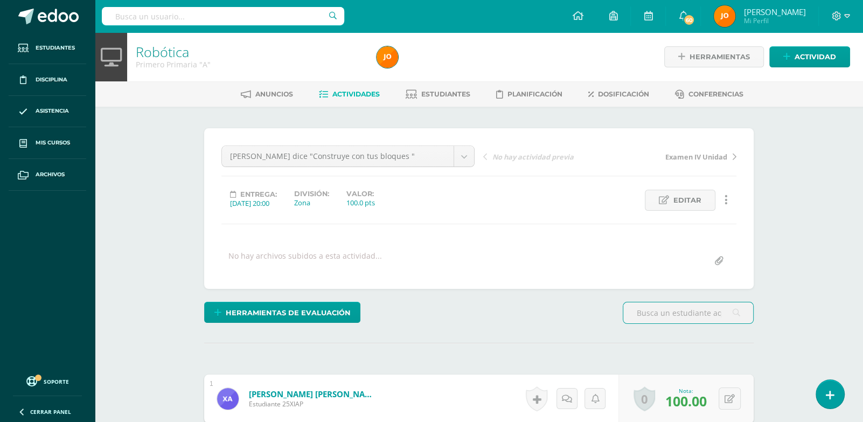
click at [339, 97] on span "Actividades" at bounding box center [355, 94] width 47 height 8
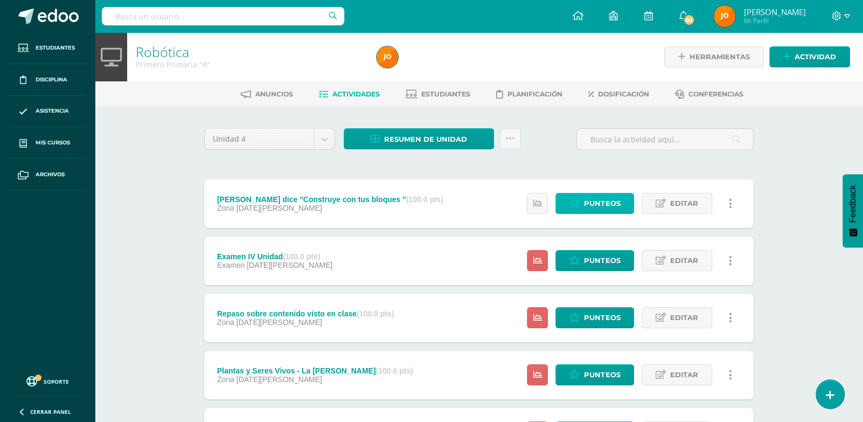
click at [591, 202] on span "Punteos" at bounding box center [602, 203] width 36 height 20
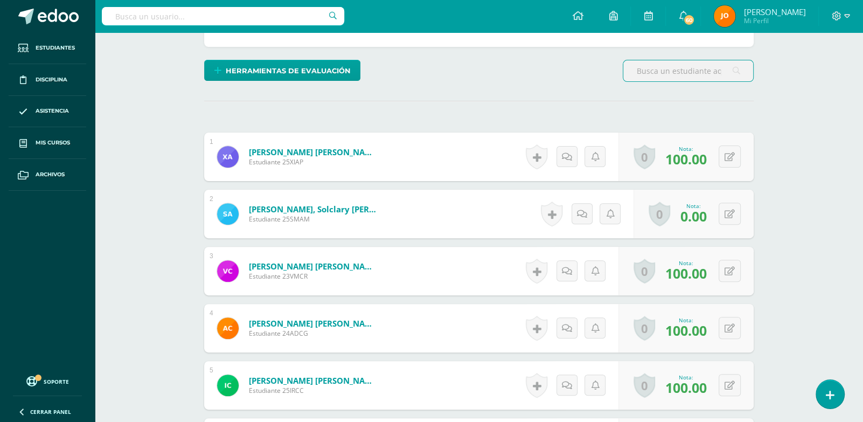
scroll to position [244, 0]
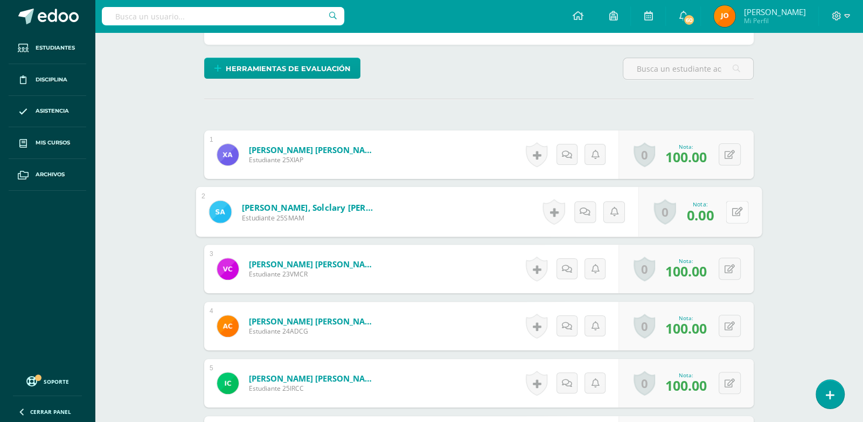
click at [737, 218] on button at bounding box center [737, 211] width 23 height 23
type input "95"
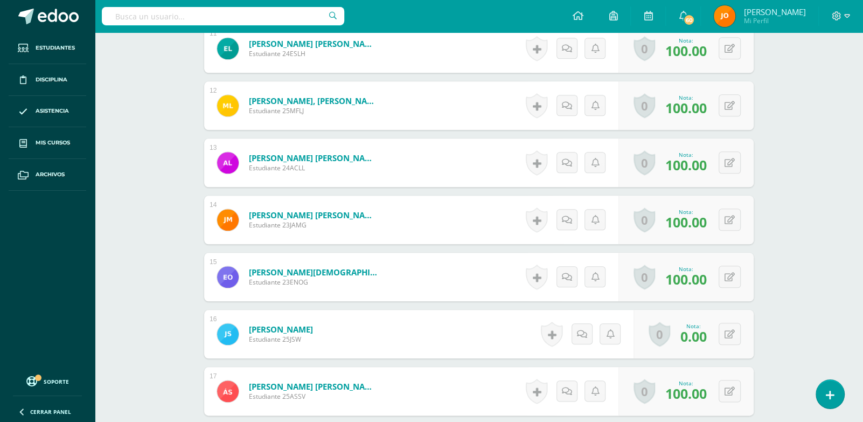
scroll to position [1209, 0]
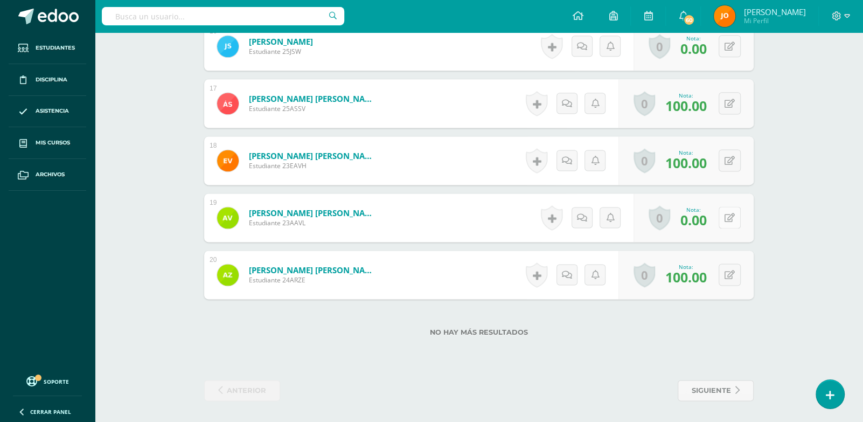
click at [736, 218] on button at bounding box center [730, 217] width 22 height 22
type input "95"
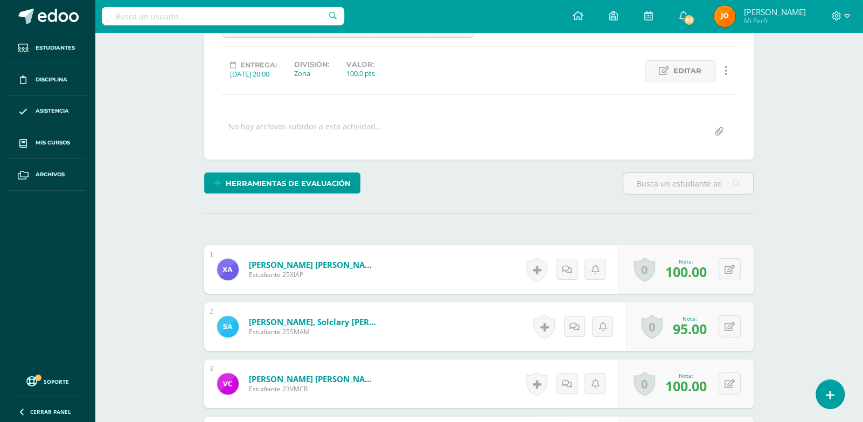
scroll to position [0, 0]
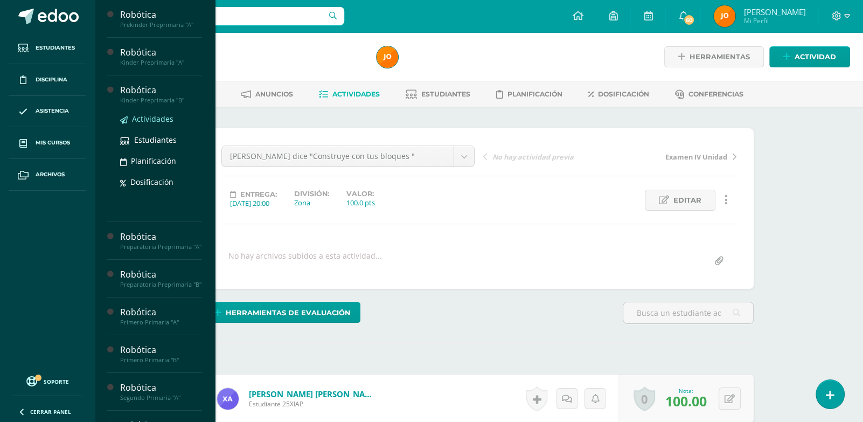
click at [158, 116] on span "Actividades" at bounding box center [152, 119] width 41 height 10
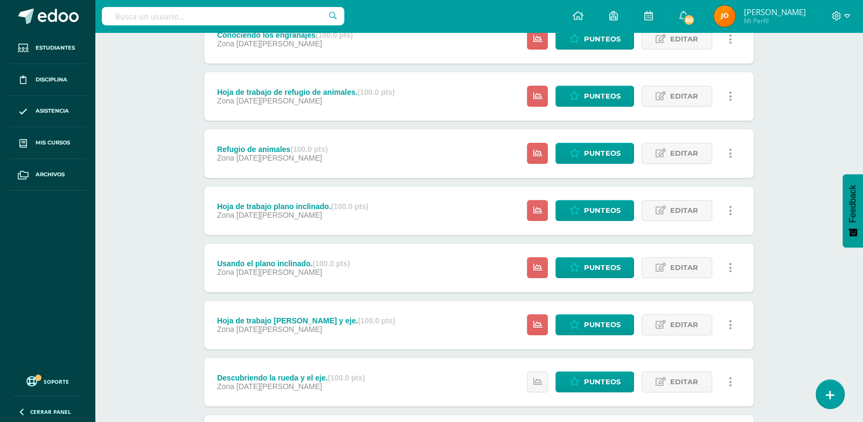
scroll to position [387, 0]
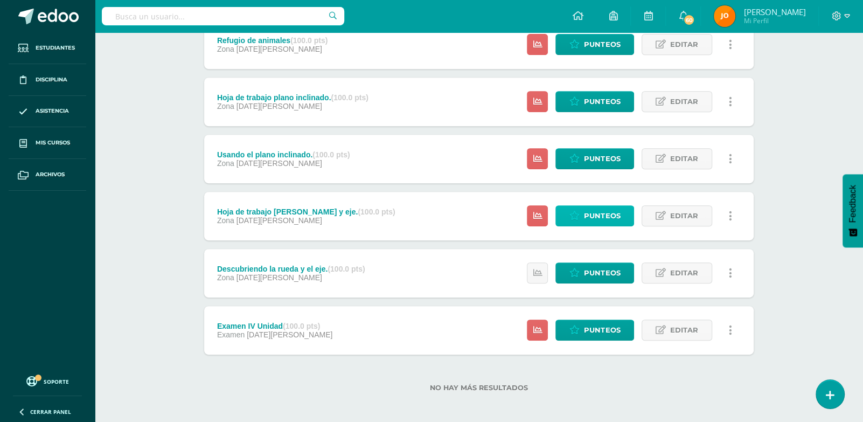
click at [618, 212] on span "Punteos" at bounding box center [602, 216] width 36 height 20
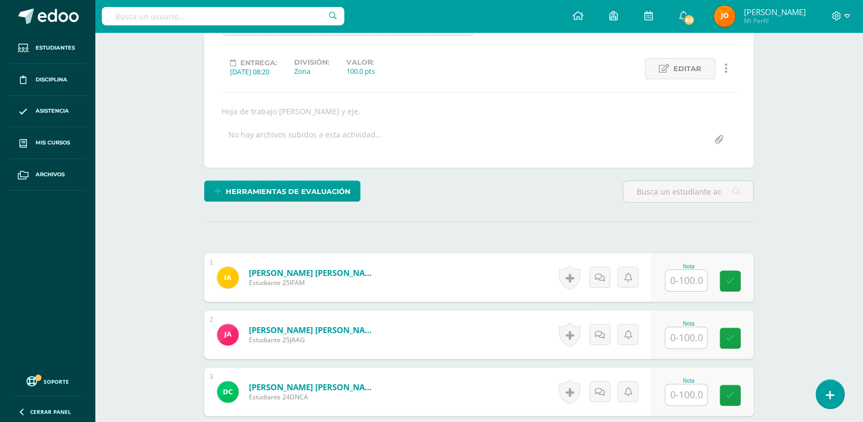
scroll to position [136, 0]
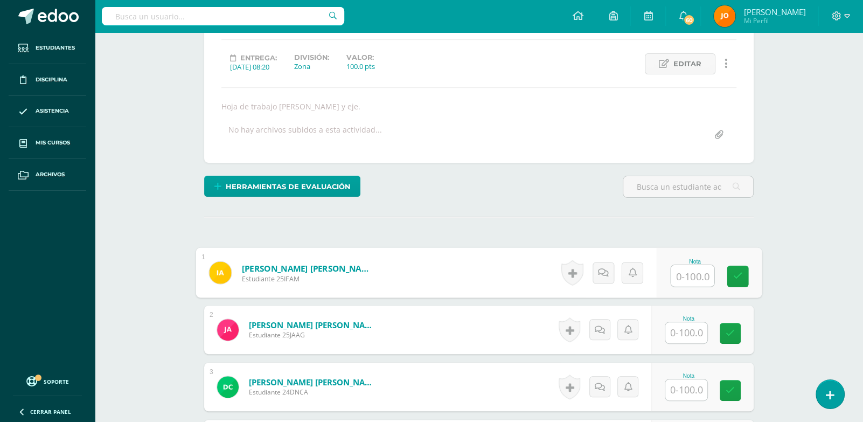
click at [693, 276] on input "text" at bounding box center [692, 276] width 43 height 22
type input "0"
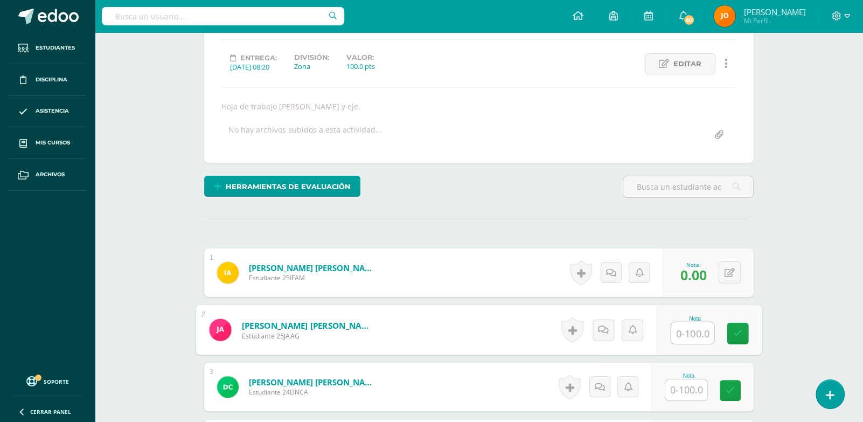
paste input "100"
type input "100"
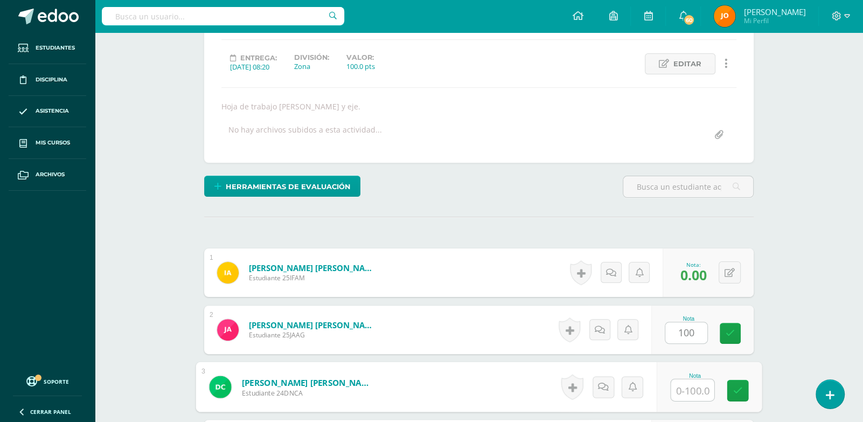
paste input "100"
type input "100"
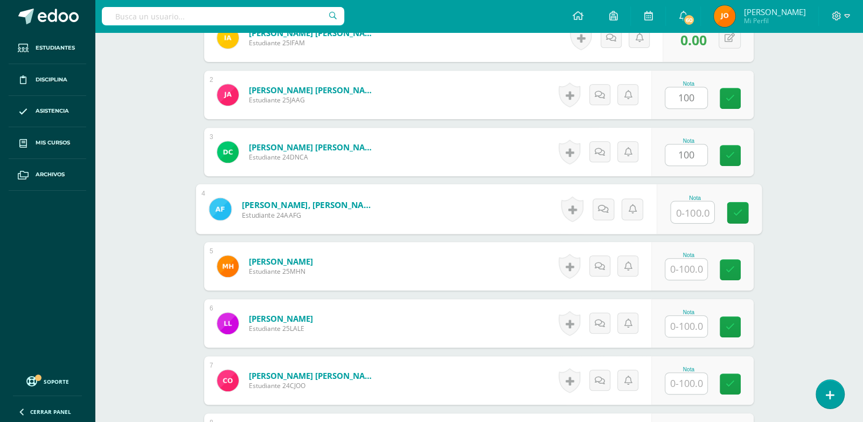
paste input "100"
type input "100"
paste input "100"
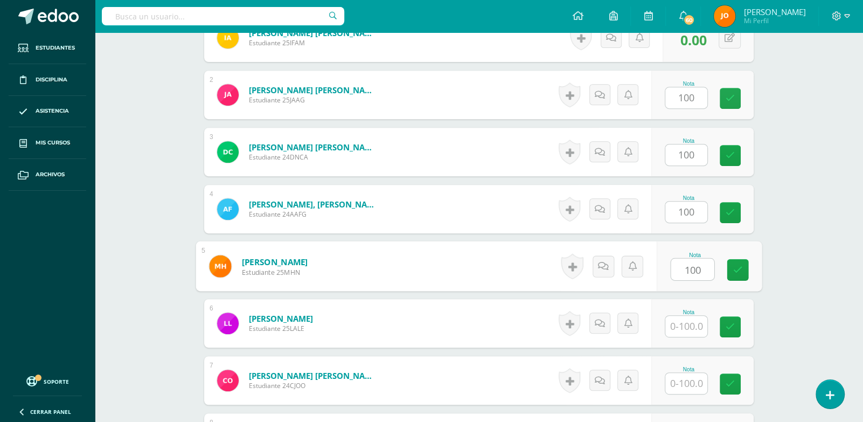
type input "100"
paste input "100"
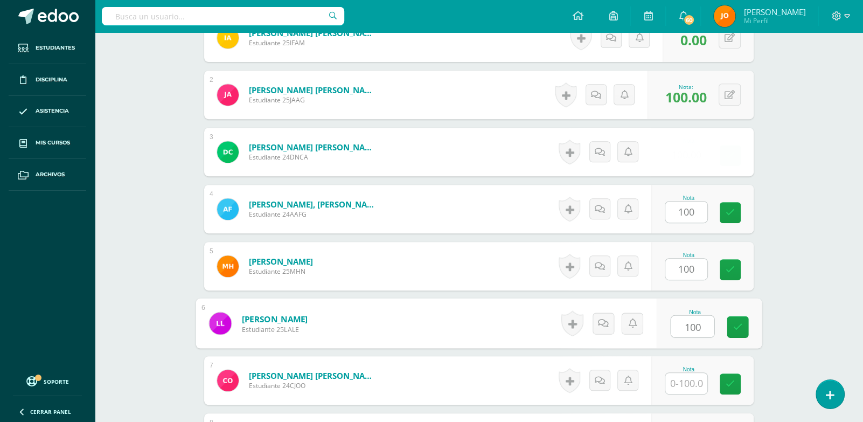
type input "100"
paste input "100"
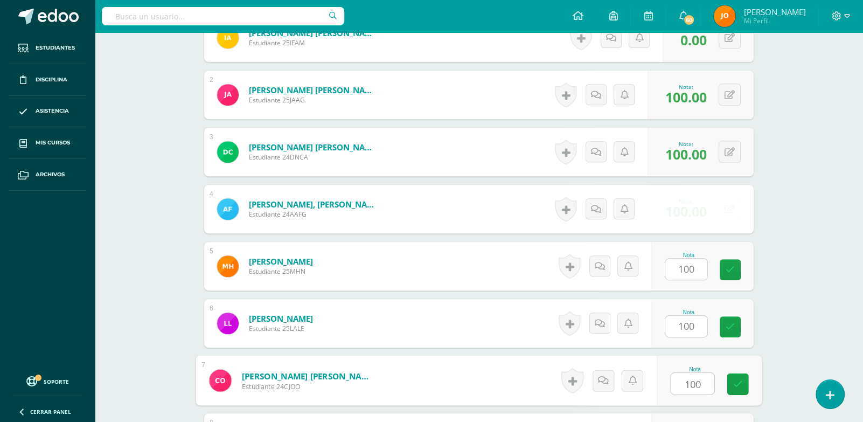
type input "100"
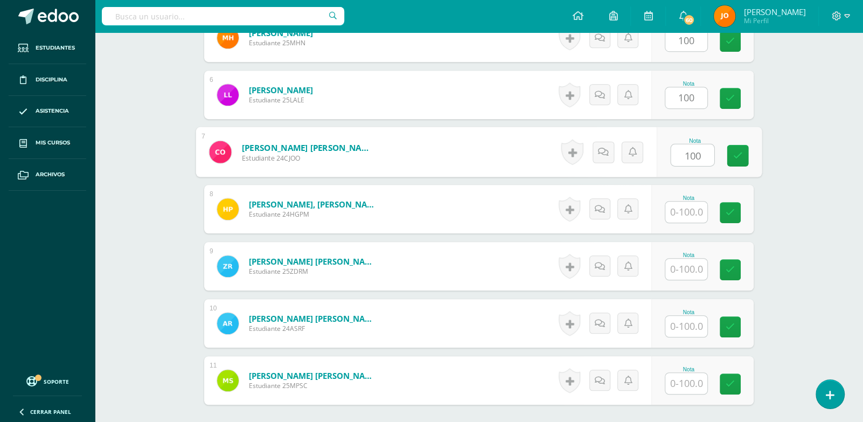
paste input "100"
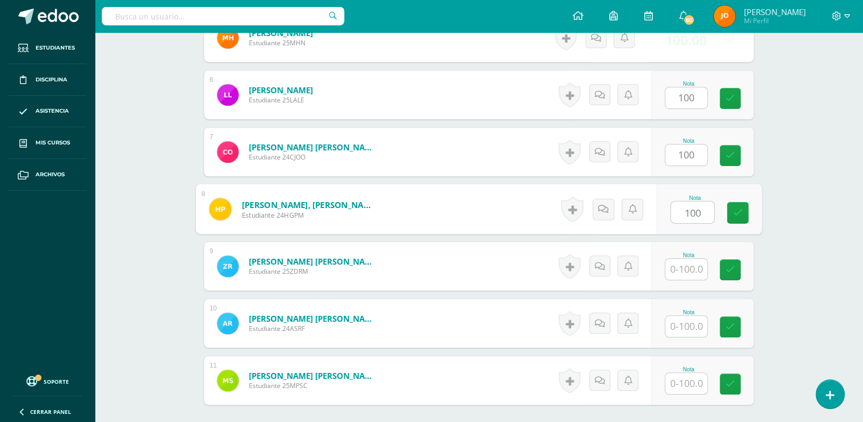
type input "100"
paste input "100"
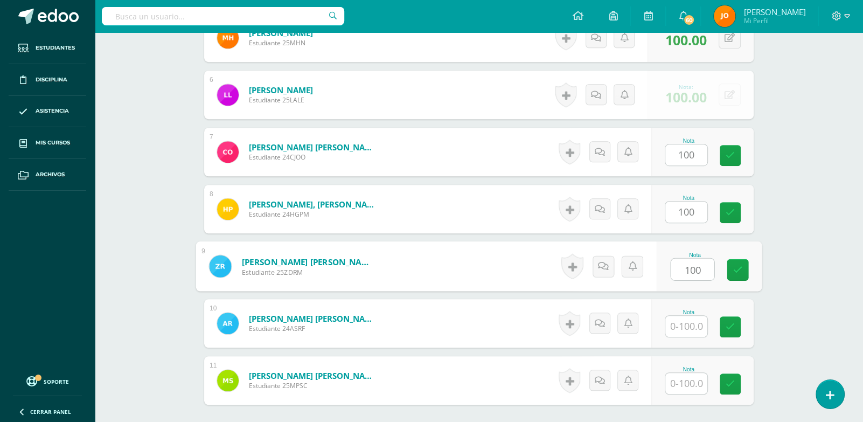
type input "100"
paste input "100"
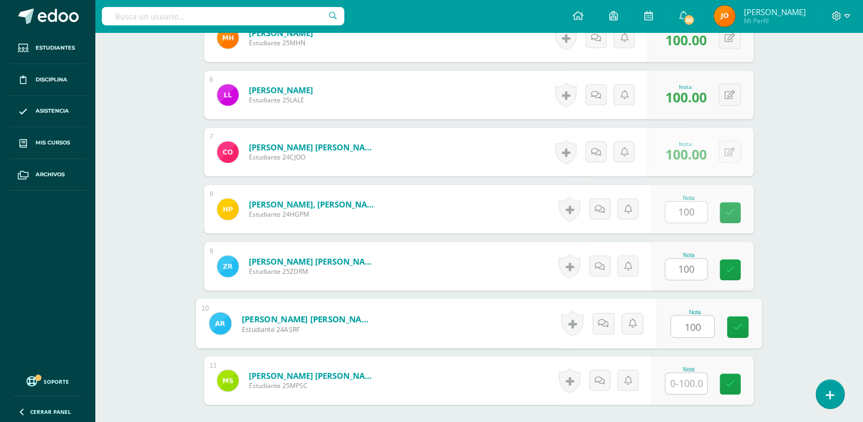
type input "100"
paste input "100"
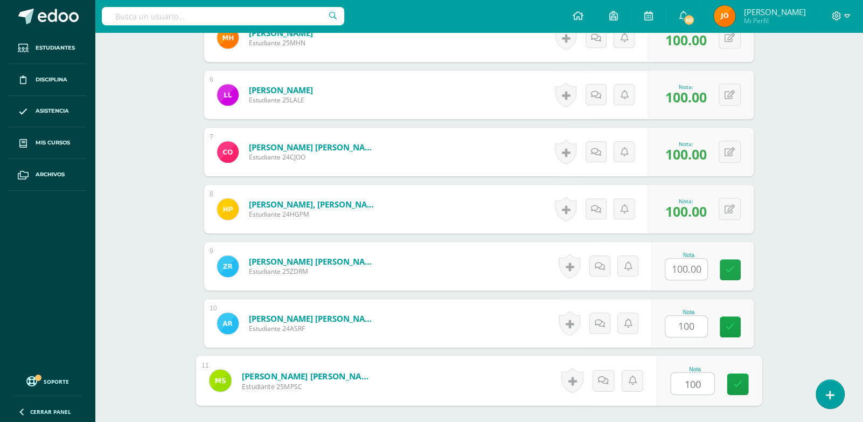
paste input "100"
type input "0"
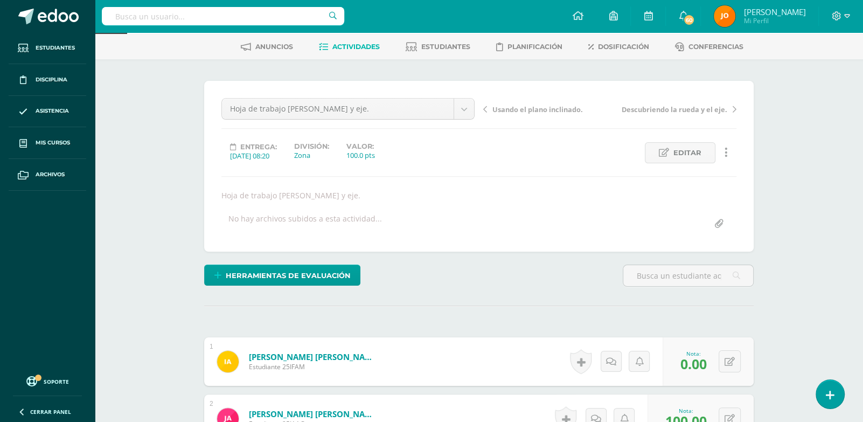
scroll to position [0, 0]
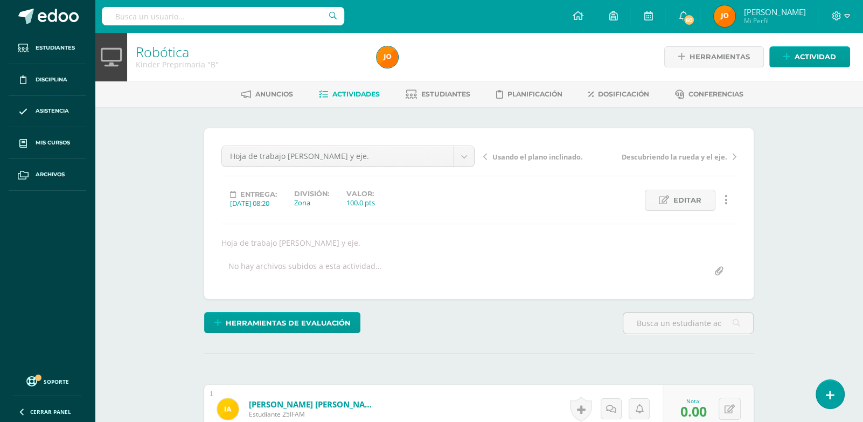
click at [338, 94] on span "Actividades" at bounding box center [355, 94] width 47 height 8
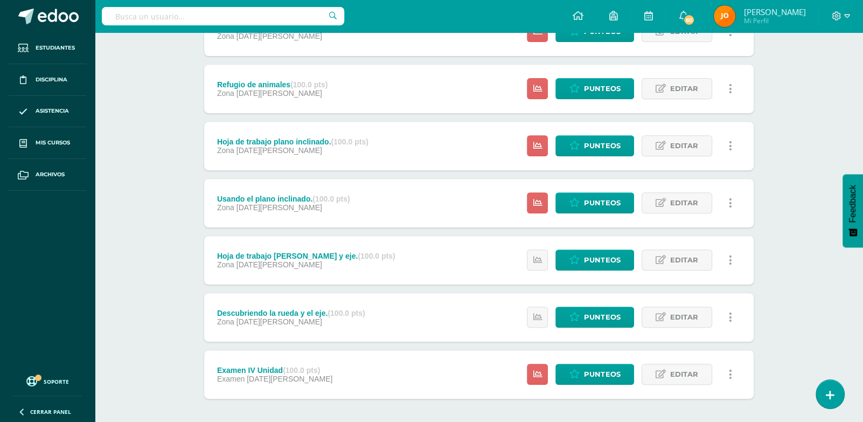
scroll to position [387, 0]
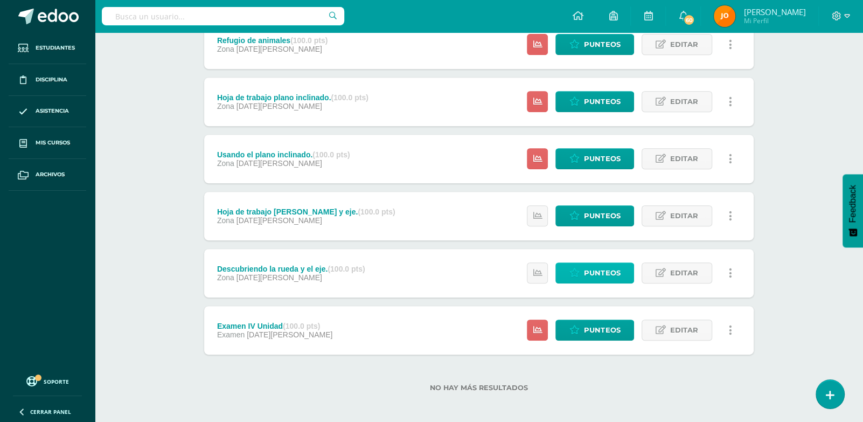
click at [600, 272] on span "Punteos" at bounding box center [602, 273] width 36 height 20
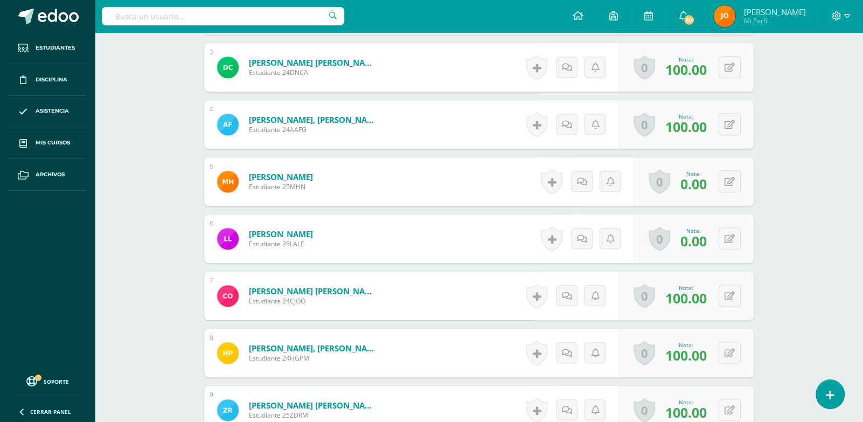
scroll to position [456, 0]
click at [728, 175] on button at bounding box center [730, 181] width 22 height 22
type input "99"
click at [725, 244] on button at bounding box center [730, 238] width 22 height 22
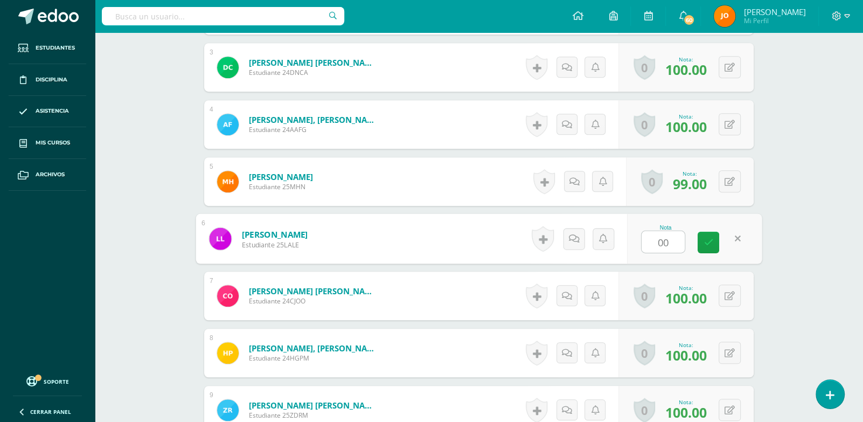
type input "0"
type input "99"
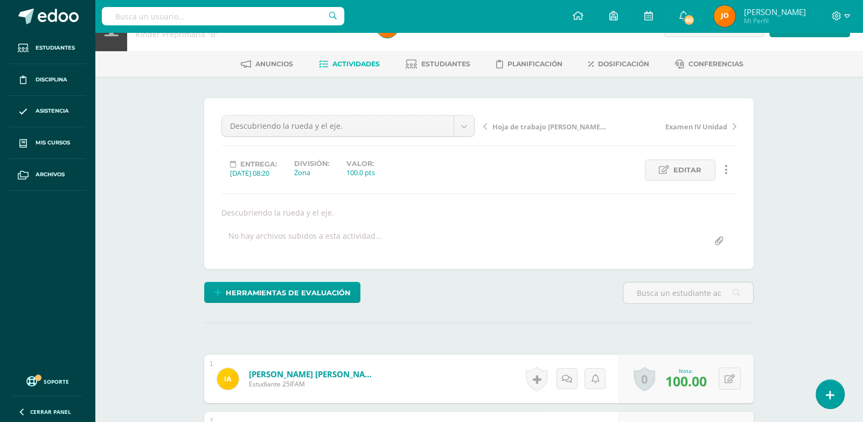
scroll to position [0, 0]
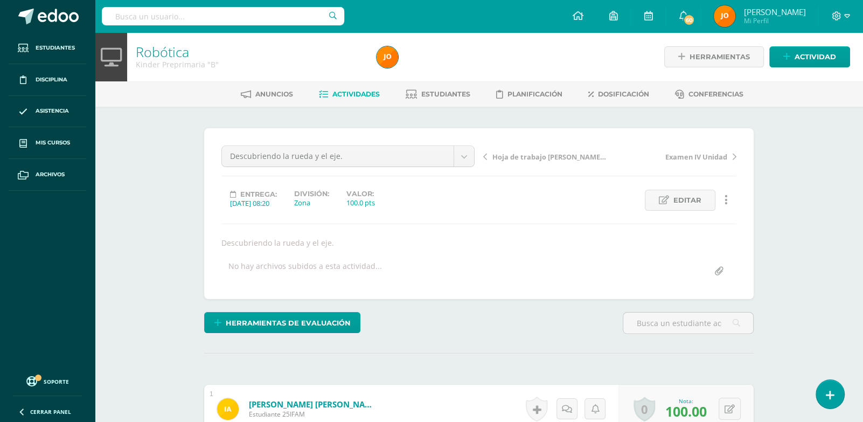
click at [353, 91] on span "Actividades" at bounding box center [355, 94] width 47 height 8
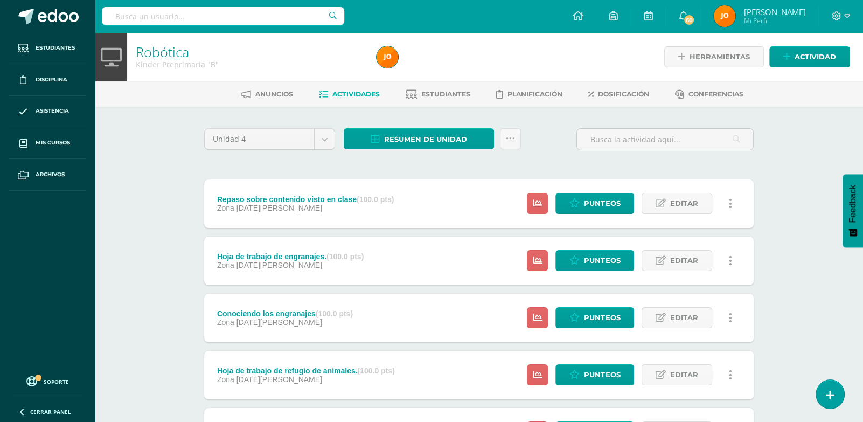
click at [337, 98] on link "Actividades" at bounding box center [349, 94] width 61 height 17
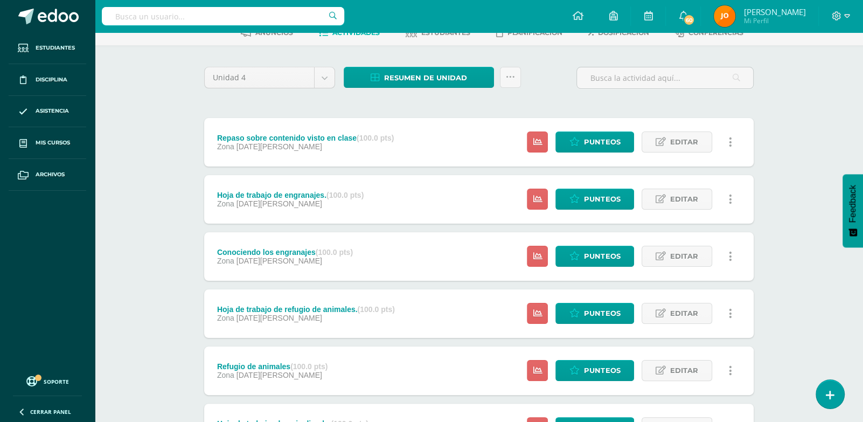
scroll to position [70, 0]
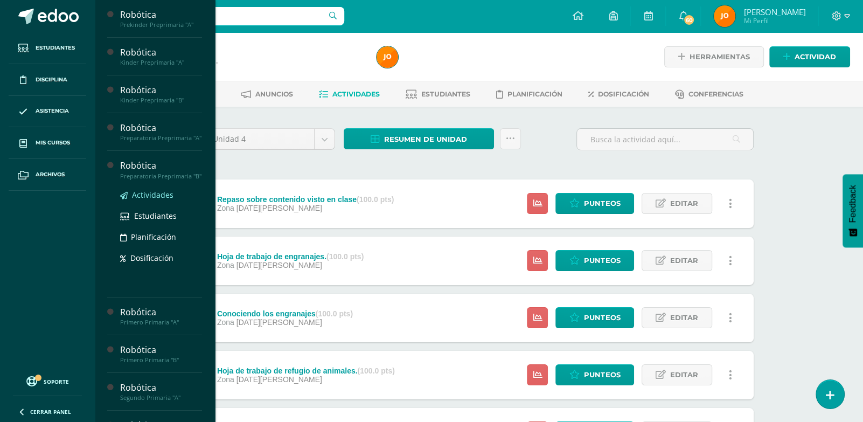
click at [155, 200] on span "Actividades" at bounding box center [152, 195] width 41 height 10
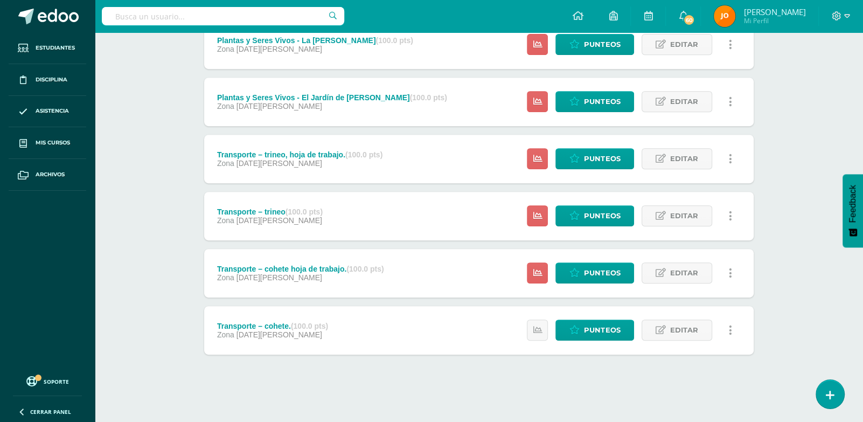
scroll to position [392, 0]
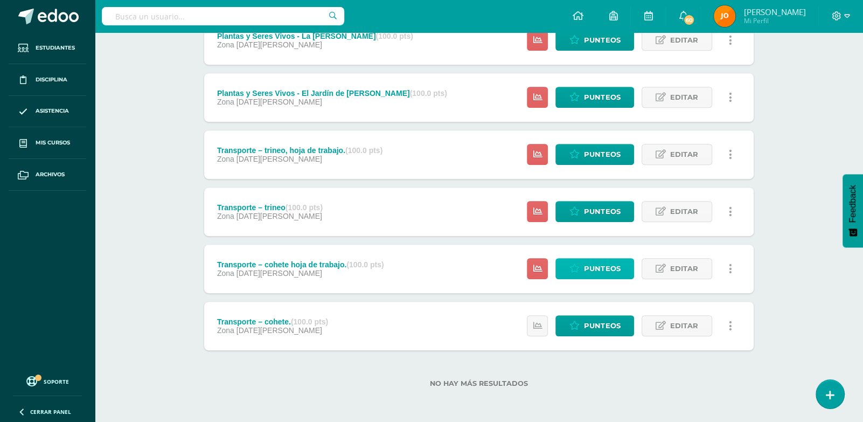
click at [580, 265] on icon at bounding box center [574, 268] width 10 height 9
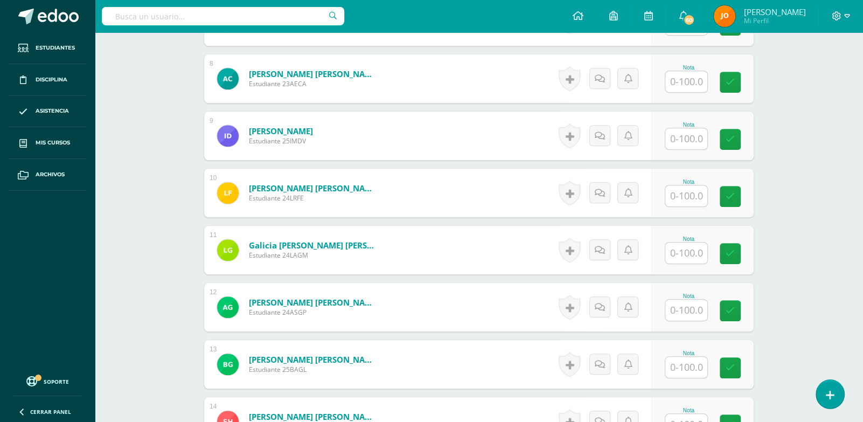
scroll to position [776, 0]
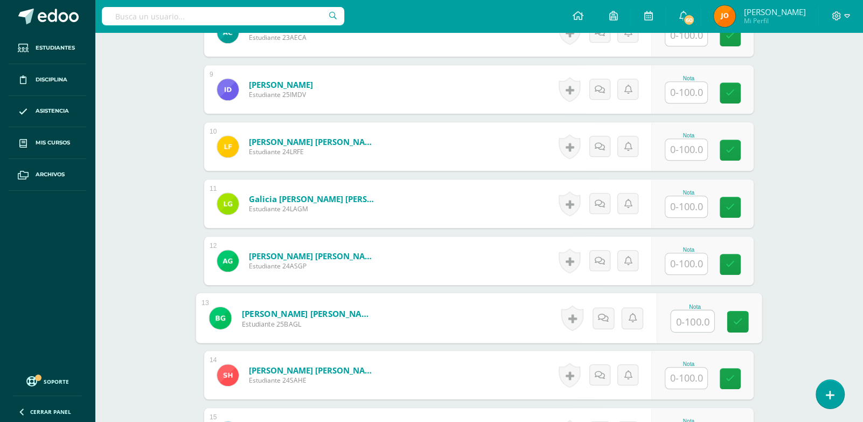
click at [690, 313] on input "text" at bounding box center [692, 321] width 43 height 22
type input "0"
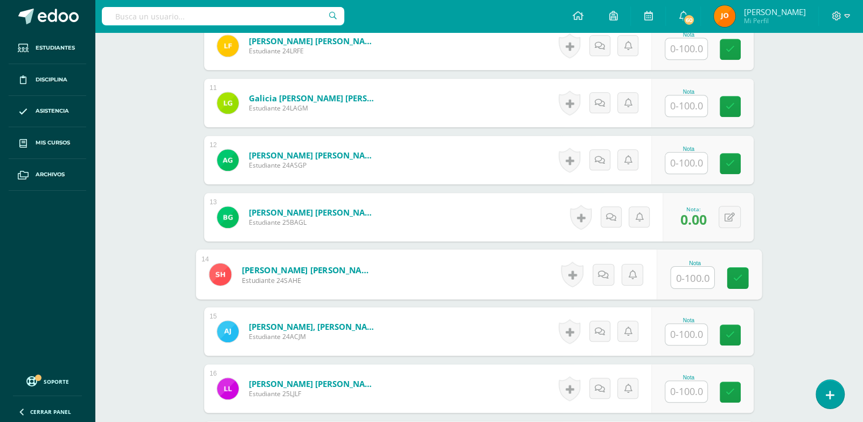
scroll to position [879, 0]
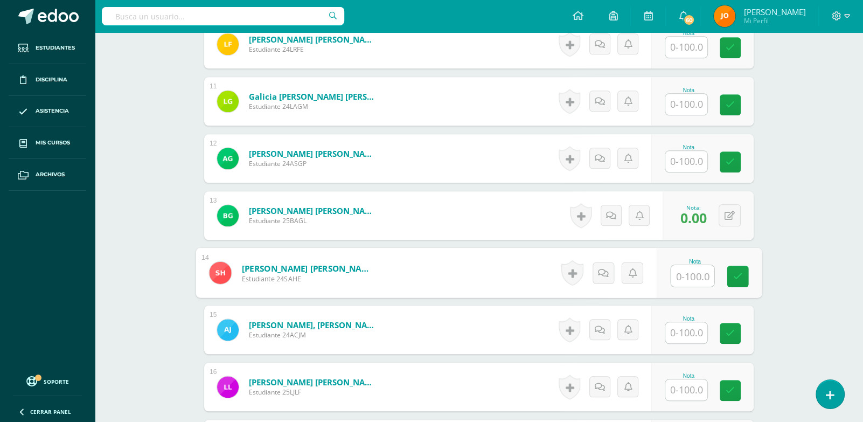
click at [691, 331] on input "text" at bounding box center [686, 332] width 42 height 21
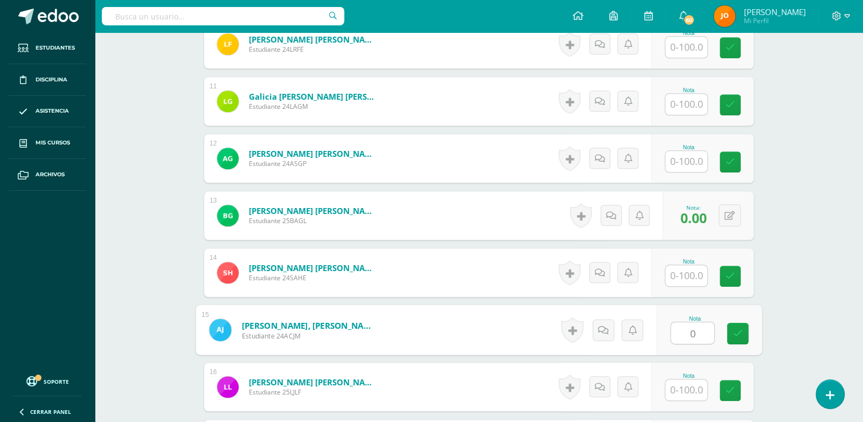
type input "0"
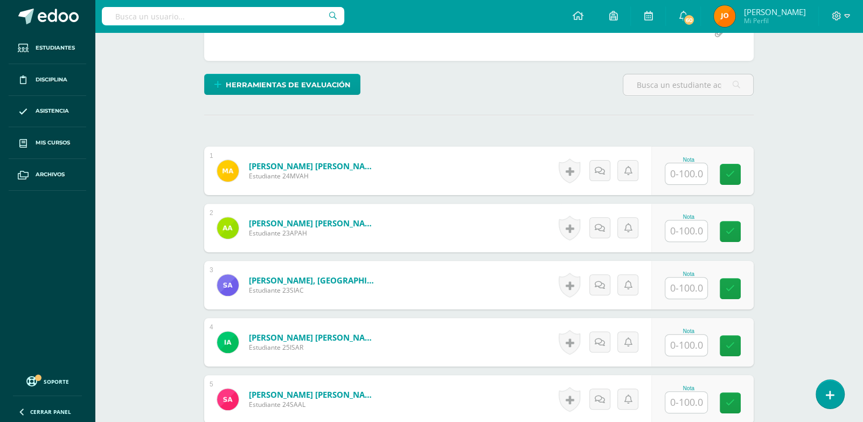
scroll to position [238, 0]
click at [696, 178] on input "text" at bounding box center [692, 174] width 43 height 22
paste input "100"
type input "100"
paste input "100"
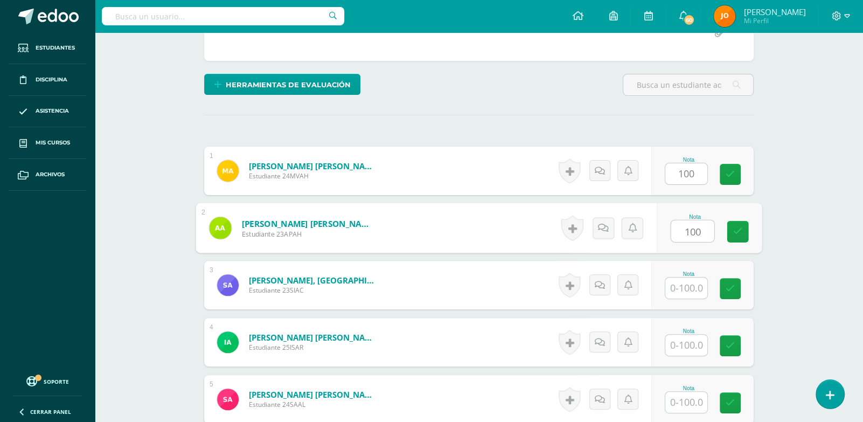
type input "100"
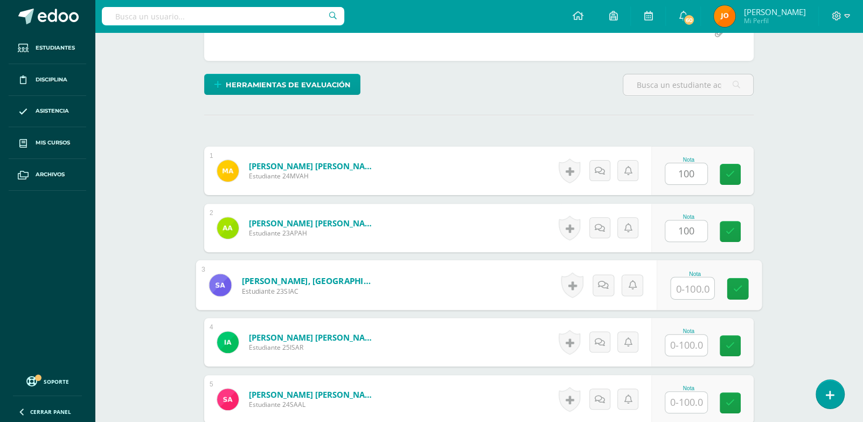
paste input "100"
type input "100"
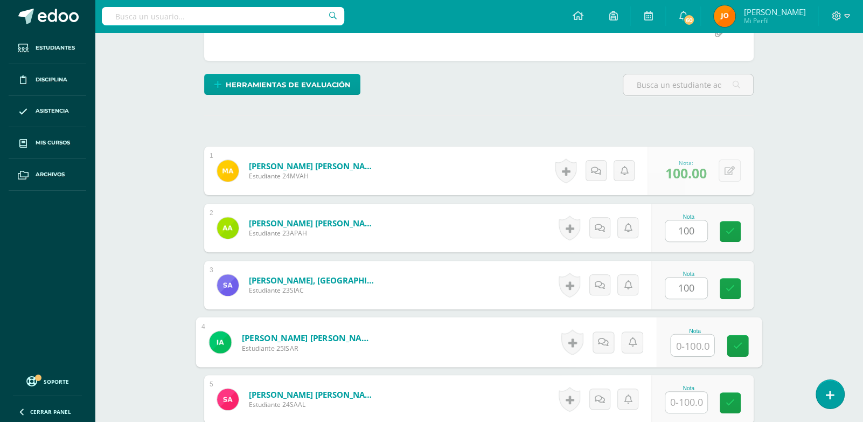
paste input "100"
type input "100"
paste input "100"
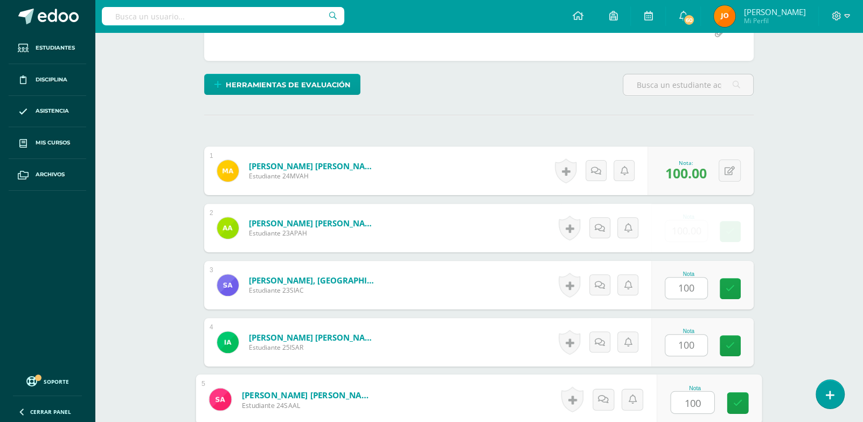
type input "100"
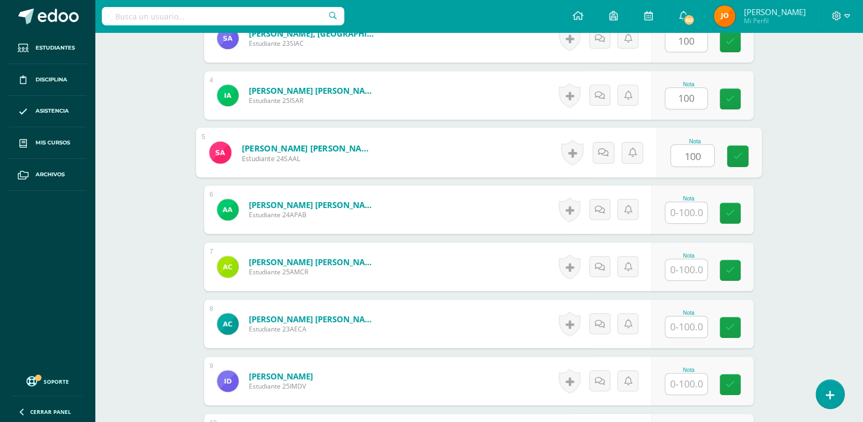
paste input "100"
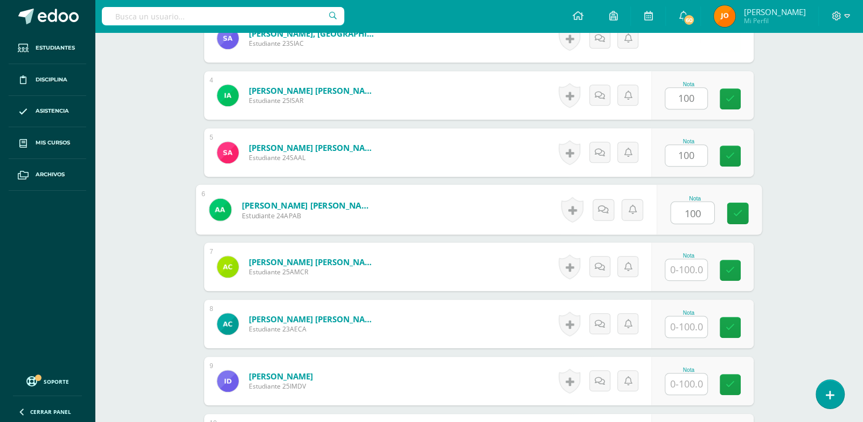
type input "100"
paste input "100"
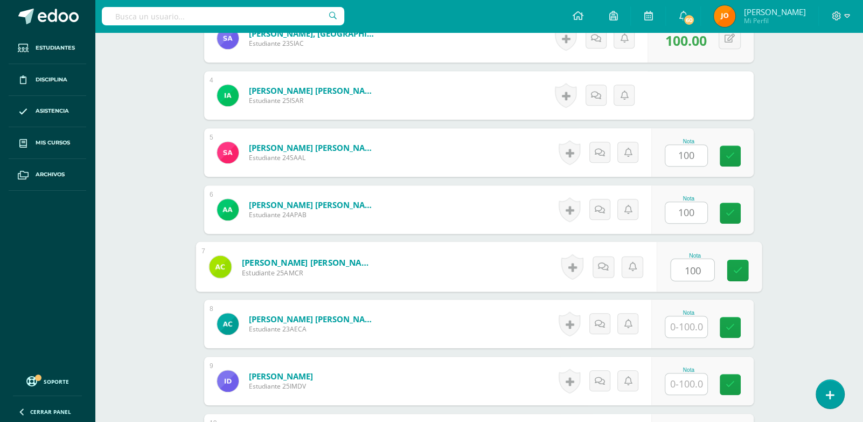
type input "100"
paste input "100"
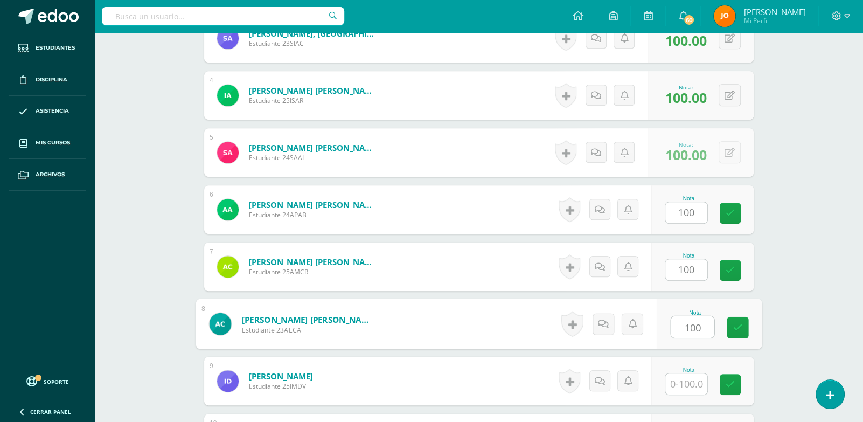
type input "100"
paste input "100"
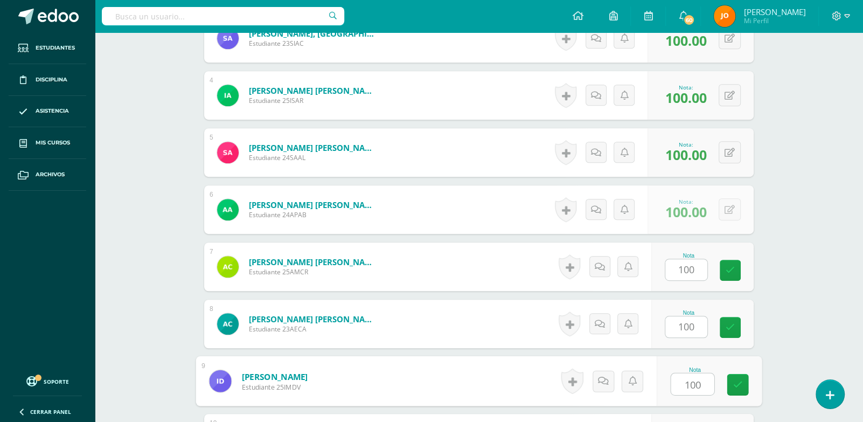
type input "100"
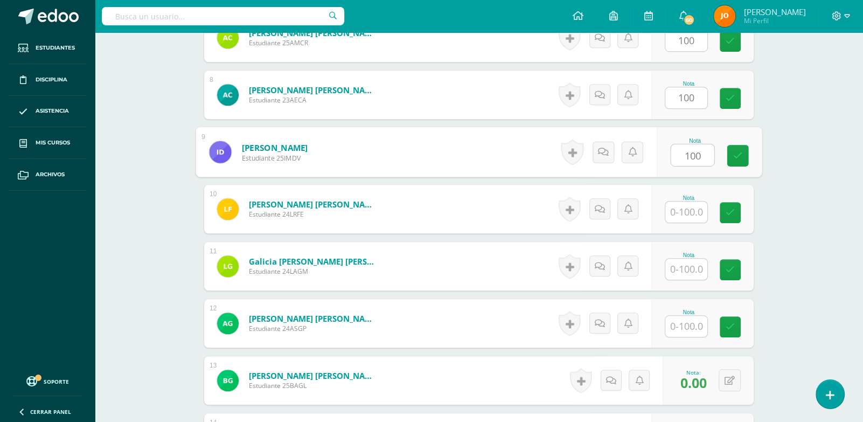
paste input "100"
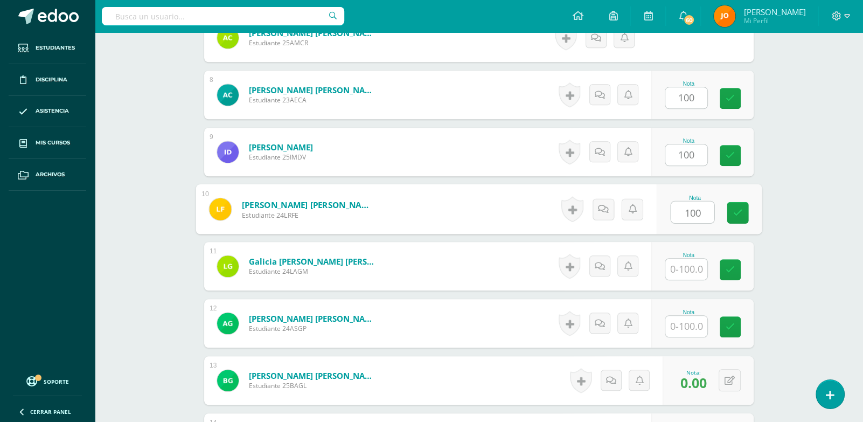
type input "100"
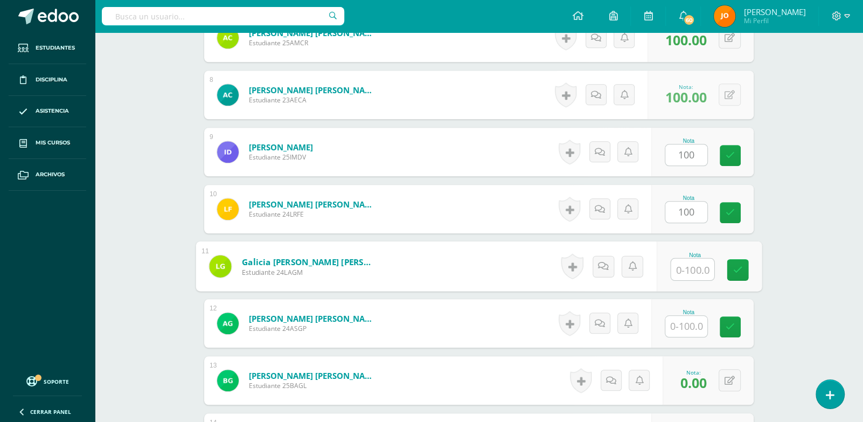
paste input "100"
type input "100"
paste input "100"
type input "100"
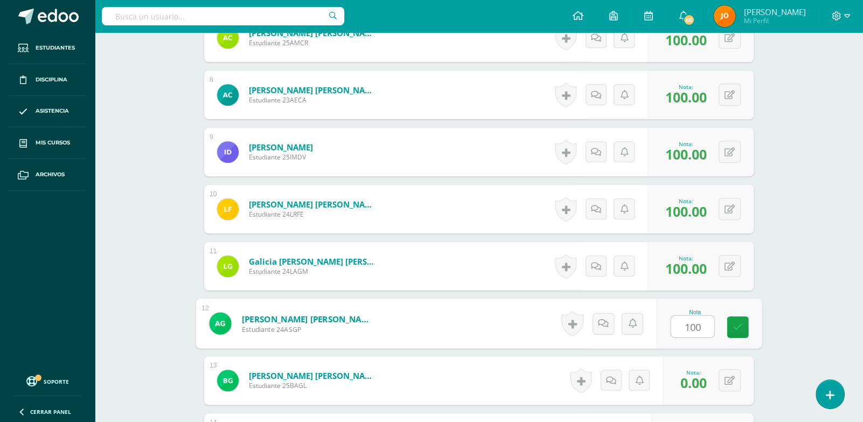
scroll to position [857, 0]
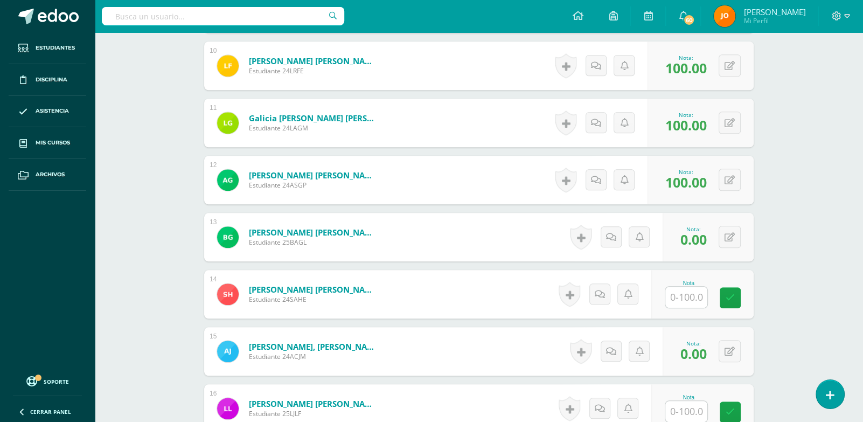
click at [670, 295] on input "text" at bounding box center [686, 297] width 42 height 21
paste input "100"
type input "100"
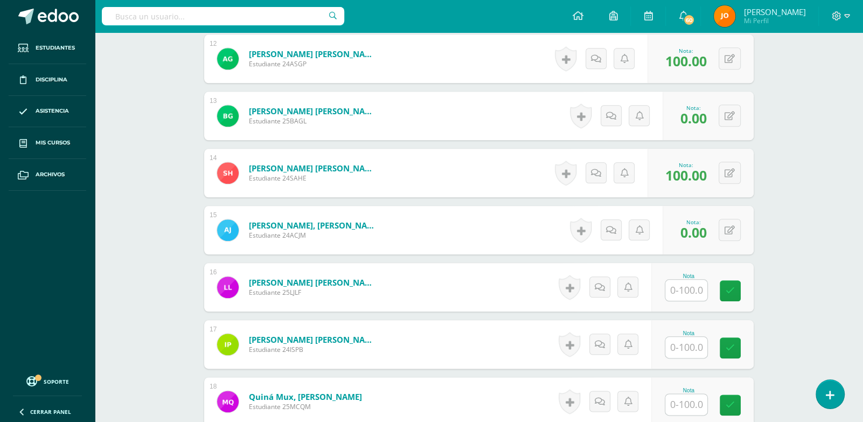
click at [675, 290] on input "text" at bounding box center [686, 290] width 42 height 21
paste input "100"
type input "100"
paste input "100"
type input "100"
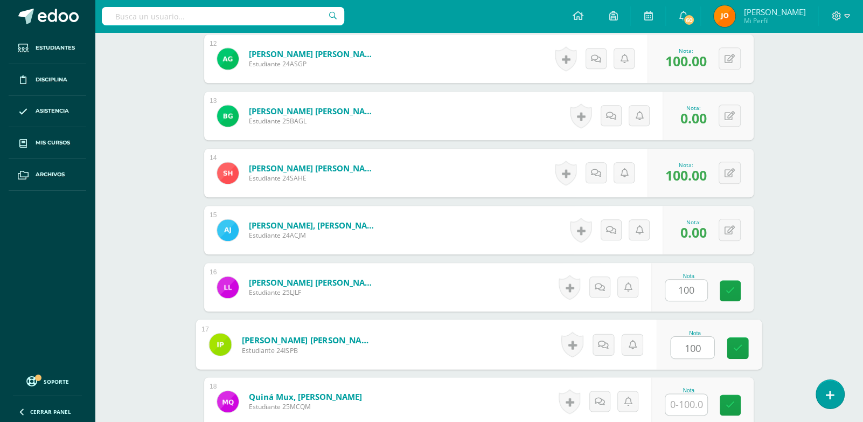
paste input "100"
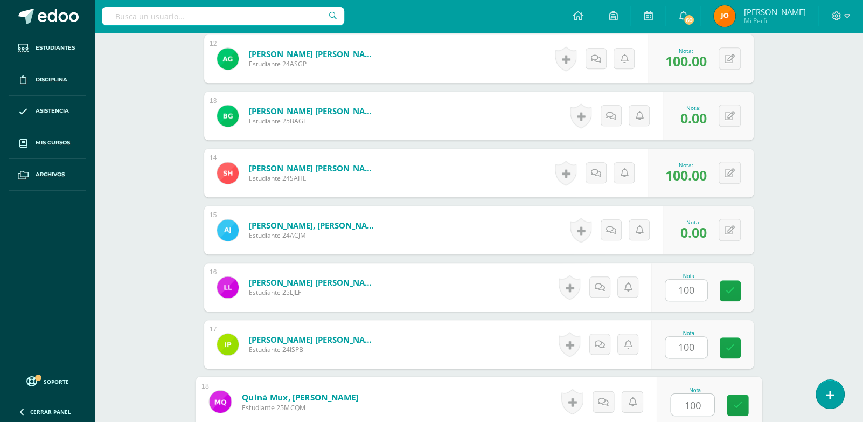
type input "100"
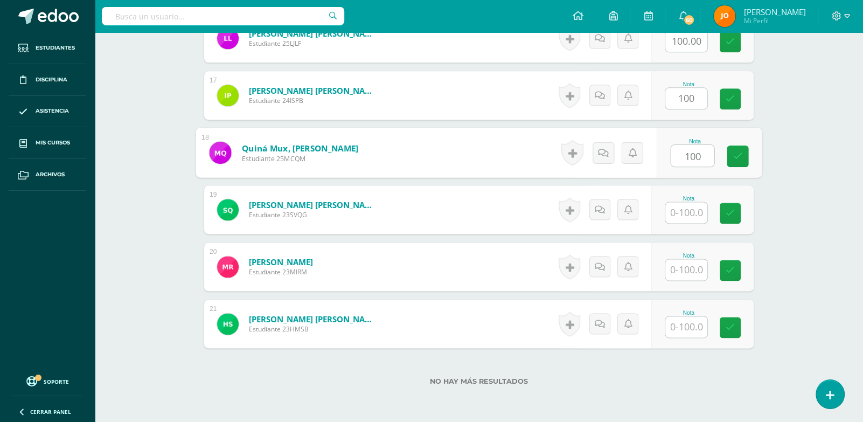
paste input "100"
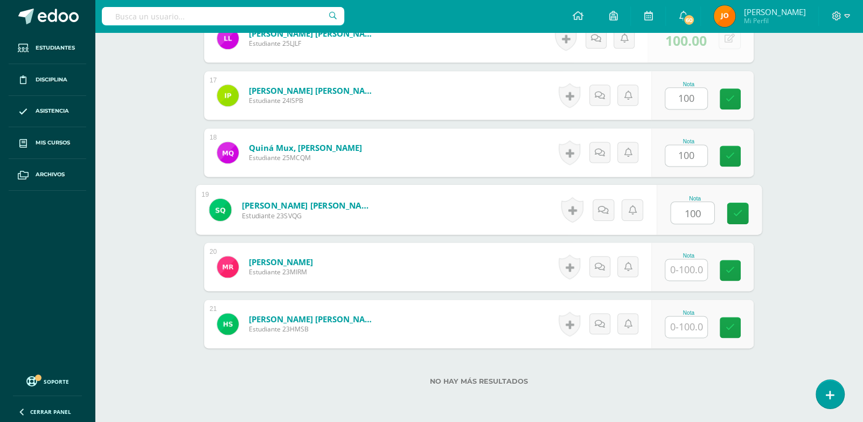
type input "100"
paste input "100"
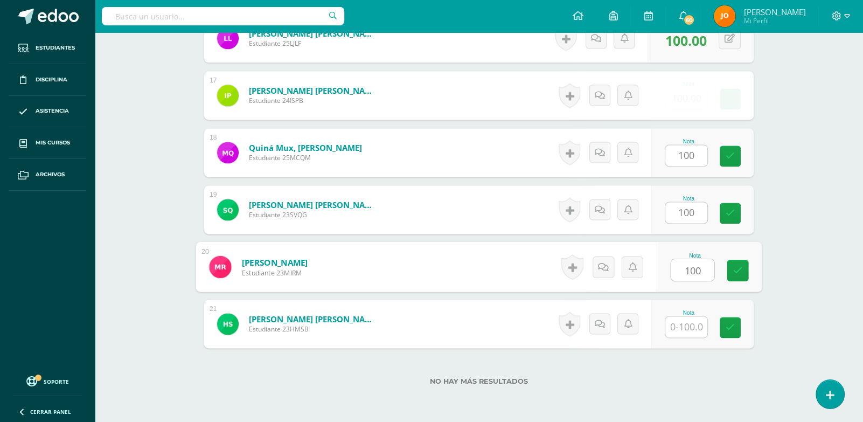
type input "100"
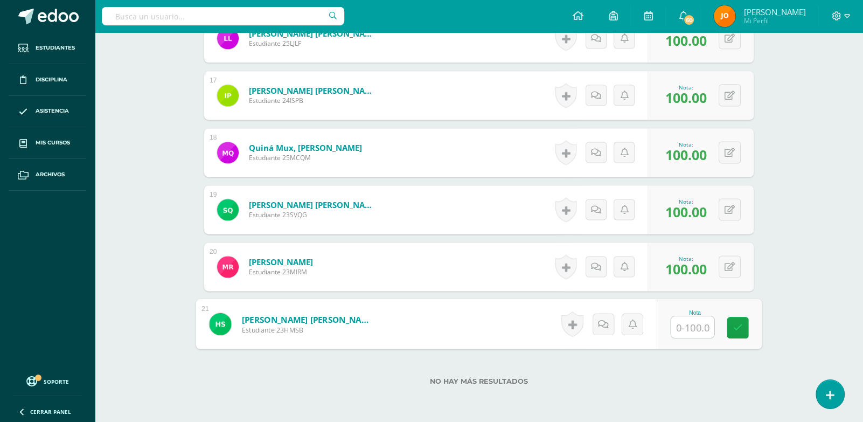
paste input "100"
type input "100"
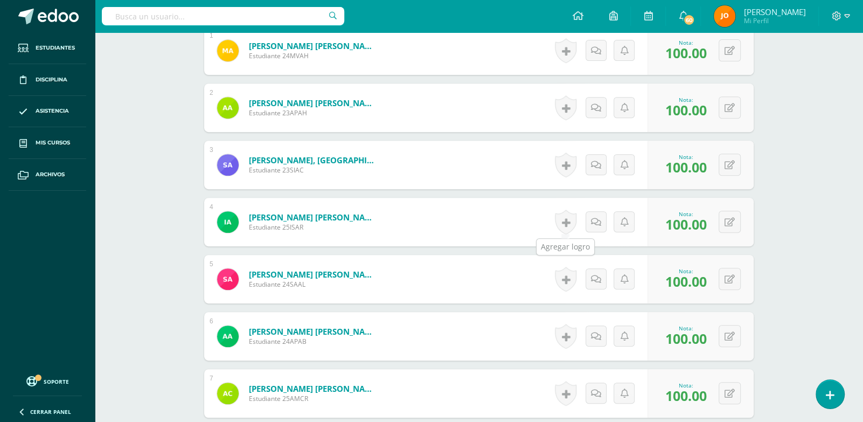
scroll to position [0, 0]
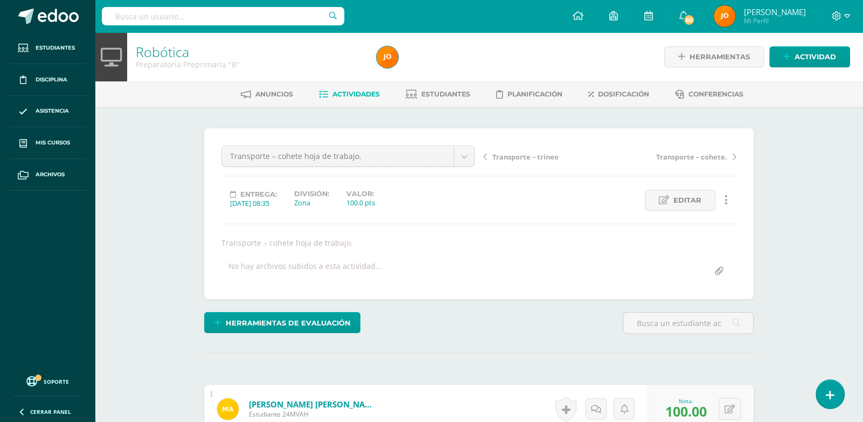
click at [353, 97] on span "Actividades" at bounding box center [355, 94] width 47 height 8
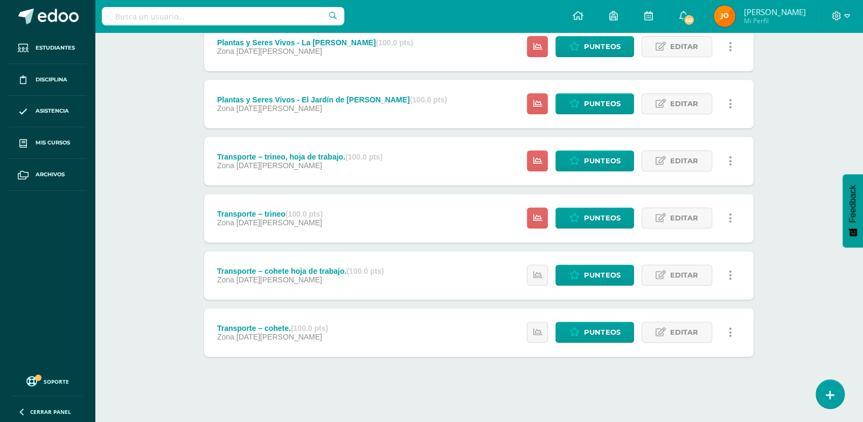
scroll to position [387, 0]
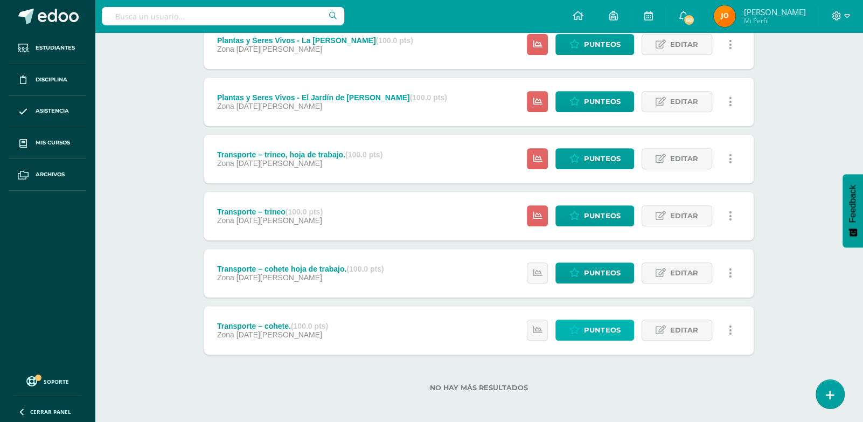
click at [589, 332] on span "Punteos" at bounding box center [602, 330] width 36 height 20
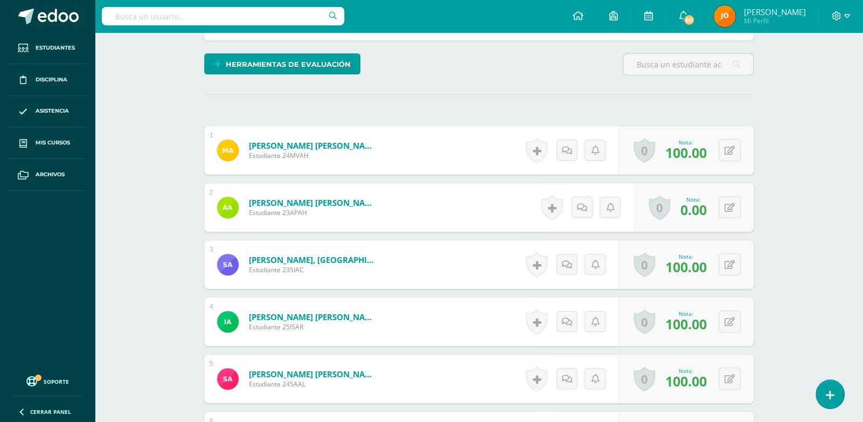
scroll to position [260, 0]
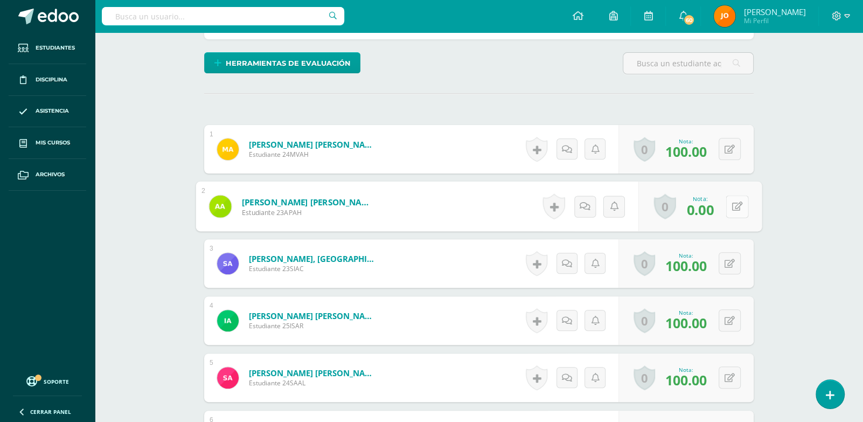
click at [732, 197] on button at bounding box center [737, 206] width 23 height 23
type input "99"
click button at bounding box center [0, 0] width 0 height 0
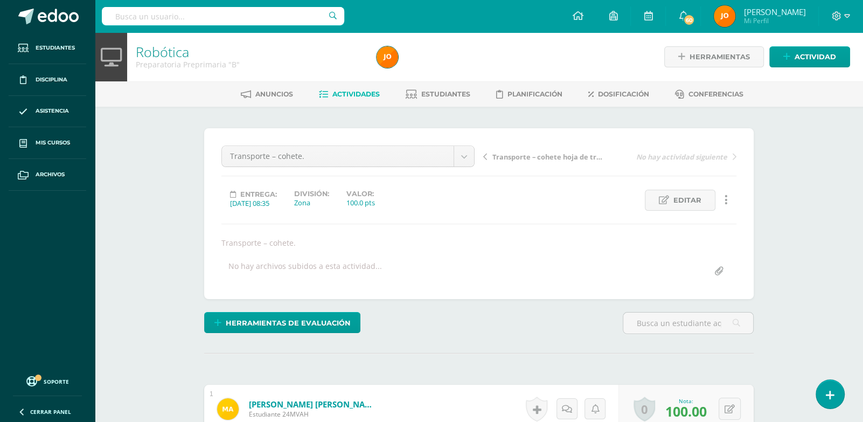
click at [324, 91] on link "Actividades" at bounding box center [349, 94] width 61 height 17
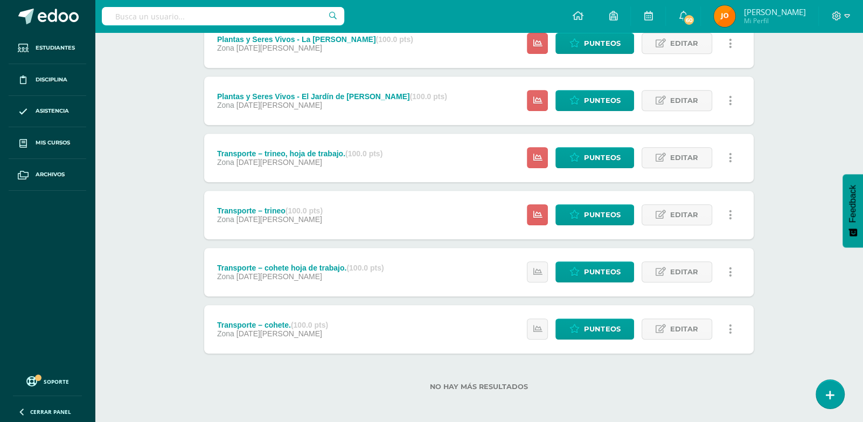
scroll to position [388, 0]
